Goal: Transaction & Acquisition: Purchase product/service

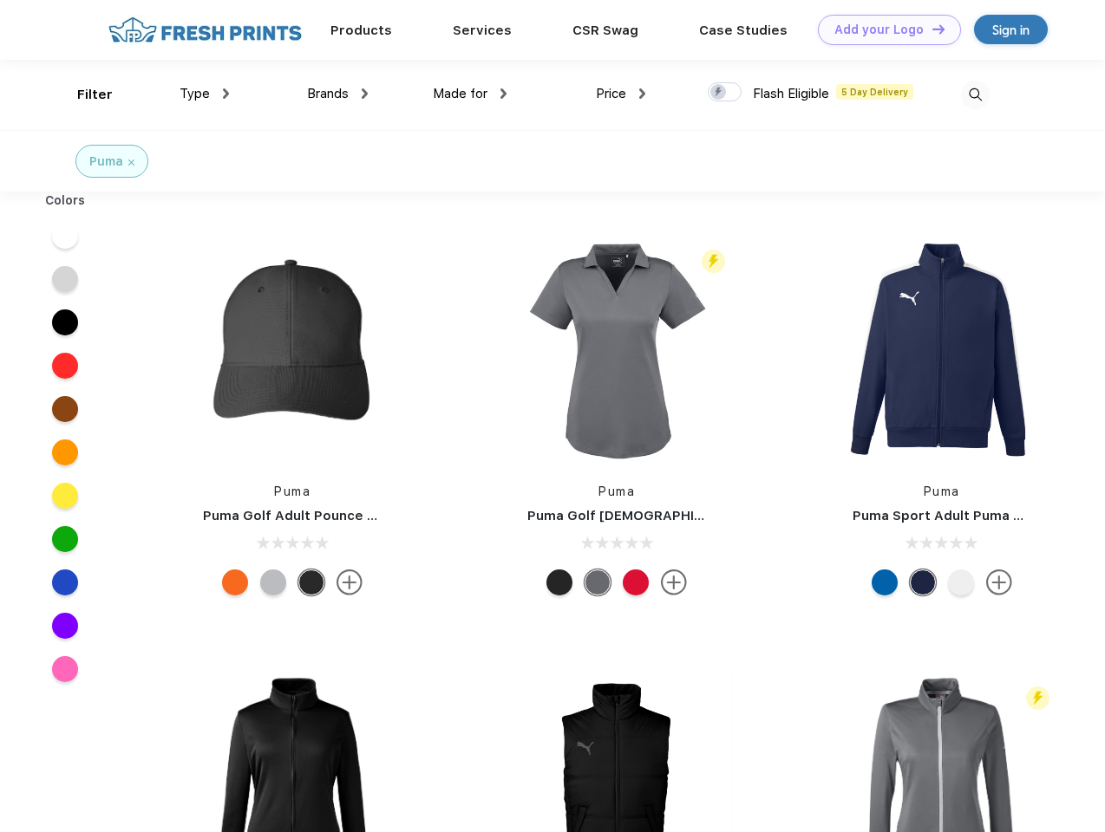
scroll to position [1, 0]
click at [883, 29] on link "Add your Logo Design Tool" at bounding box center [889, 30] width 143 height 30
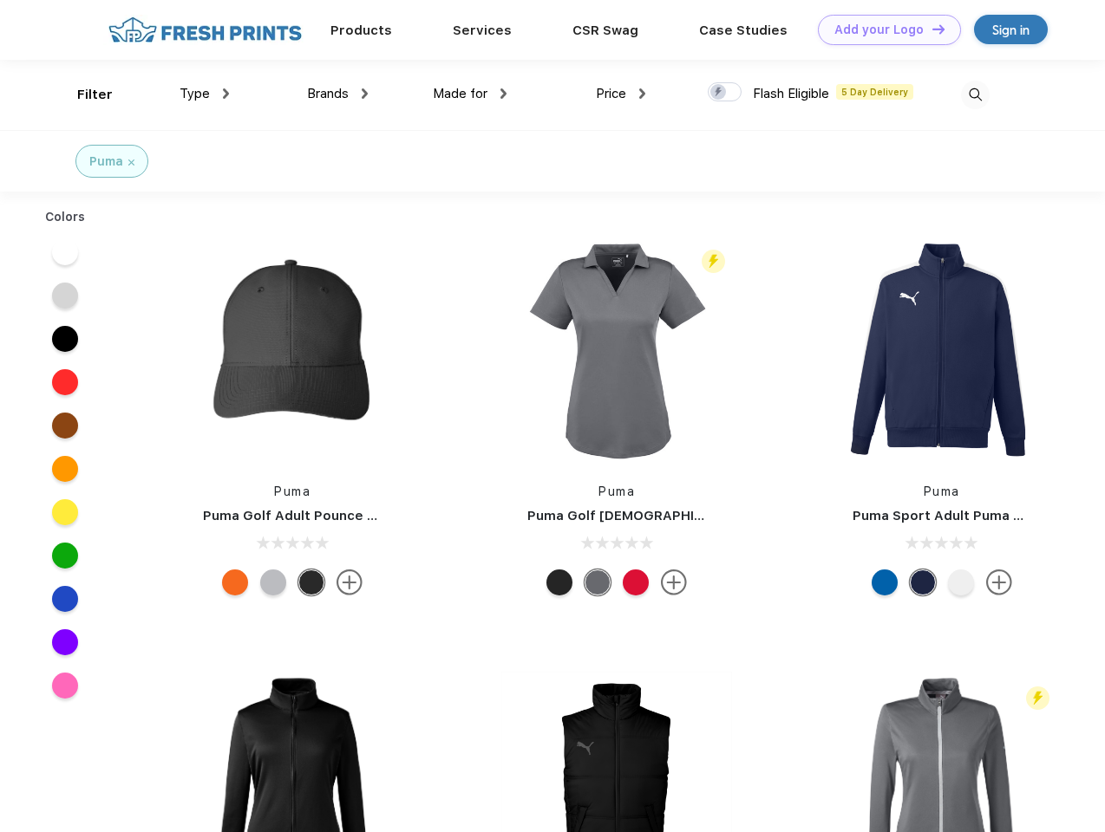
click at [0, 0] on div "Design Tool" at bounding box center [0, 0] width 0 height 0
click at [930, 29] on link "Add your Logo Design Tool" at bounding box center [889, 30] width 143 height 30
click at [83, 95] on div "Filter" at bounding box center [95, 95] width 36 height 20
click at [205, 94] on span "Type" at bounding box center [194, 94] width 30 height 16
click at [337, 94] on span "Brands" at bounding box center [328, 94] width 42 height 16
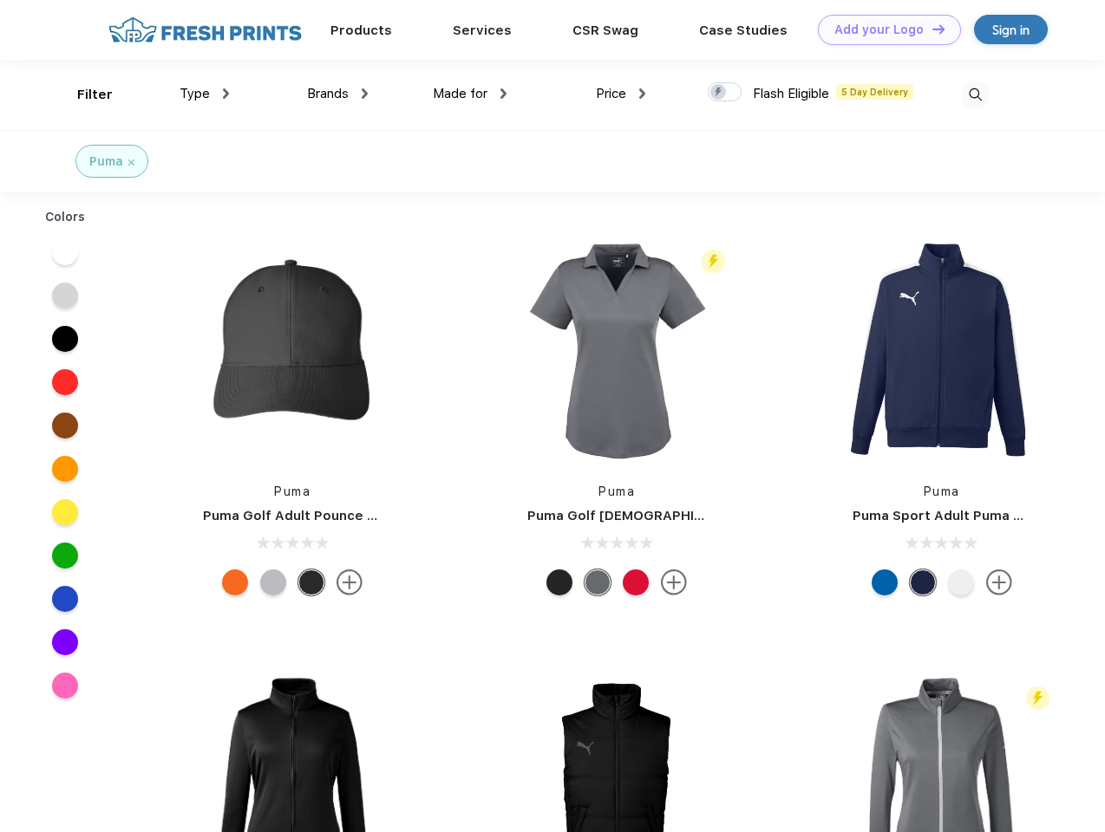
click at [470, 94] on span "Made for" at bounding box center [460, 94] width 55 height 16
click at [621, 94] on span "Price" at bounding box center [611, 94] width 30 height 16
click at [725, 93] on div at bounding box center [725, 91] width 34 height 19
click at [719, 93] on input "checkbox" at bounding box center [713, 87] width 11 height 11
click at [975, 95] on img at bounding box center [975, 95] width 29 height 29
